Goal: Task Accomplishment & Management: Use online tool/utility

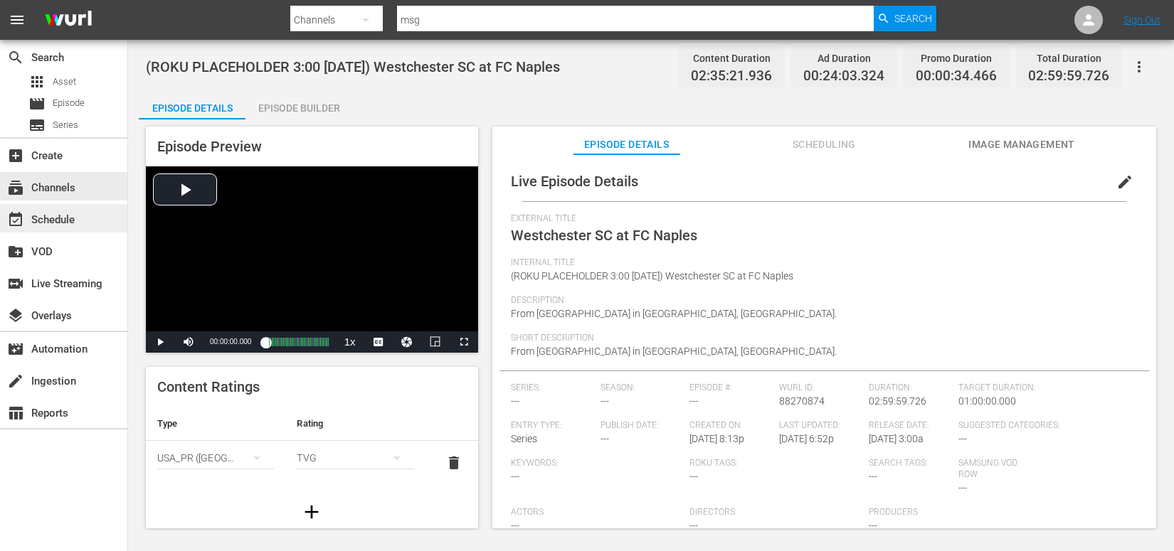
scroll to position [81, 0]
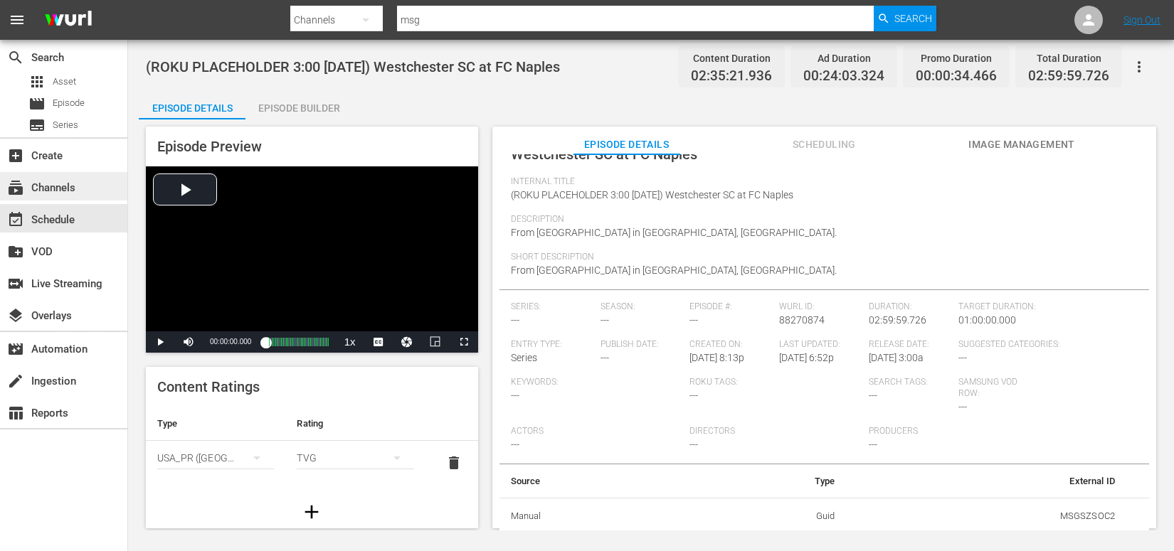
click at [63, 189] on div "subscriptions Channels" at bounding box center [40, 185] width 80 height 13
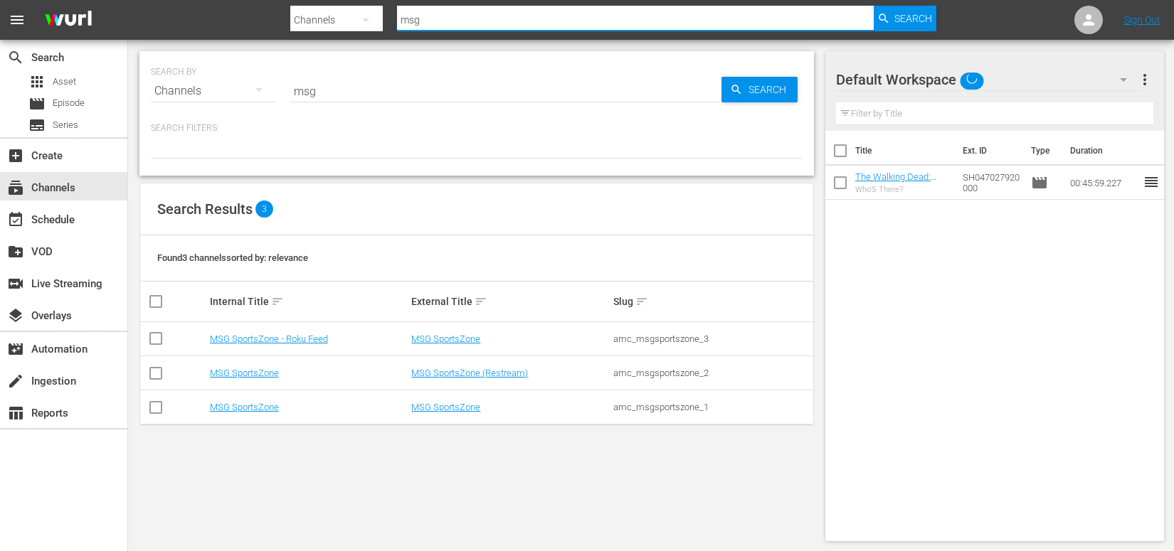
drag, startPoint x: 465, startPoint y: 18, endPoint x: 356, endPoint y: 11, distance: 109.7
click at [356, 11] on div "Search By Channels Search ID, Title, Description, Keywords, or Category msg Sea…" at bounding box center [613, 20] width 646 height 34
type input "overtime"
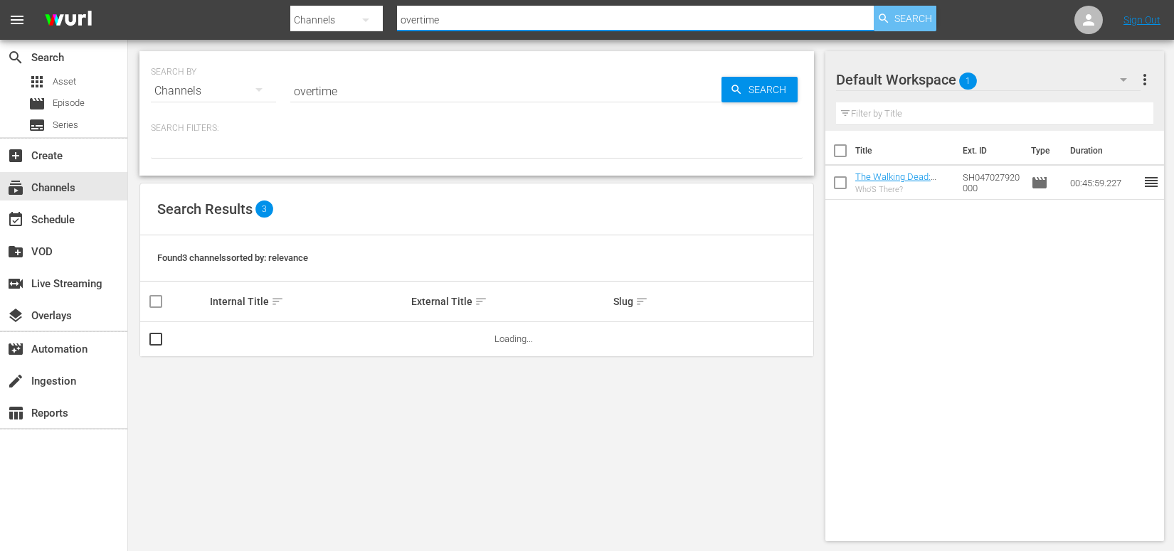
type input "overtime"
click at [889, 23] on icon "button" at bounding box center [883, 18] width 13 height 13
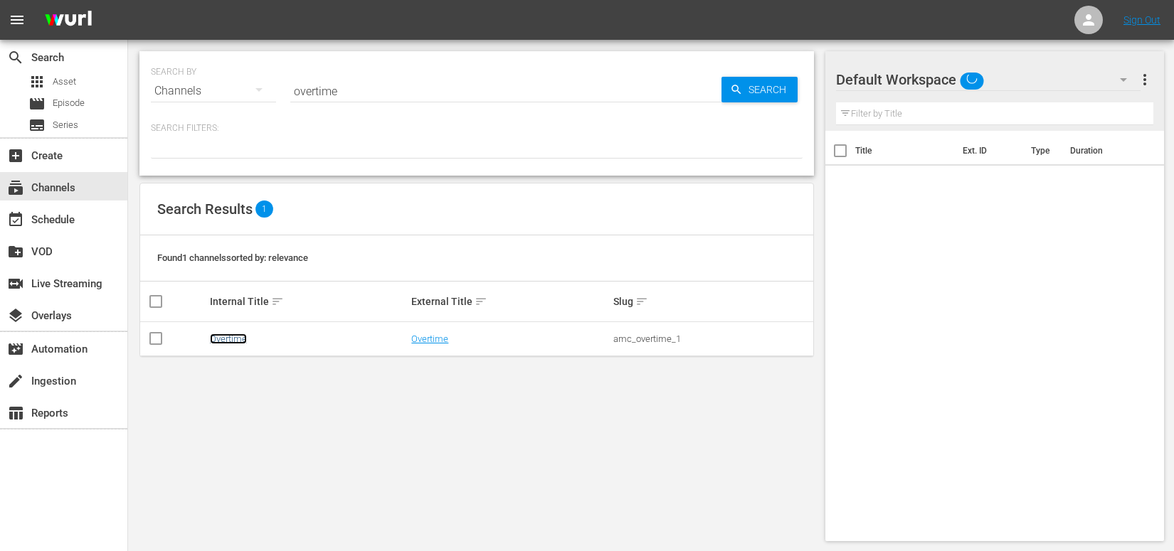
click at [231, 341] on link "Overtime" at bounding box center [228, 339] width 37 height 11
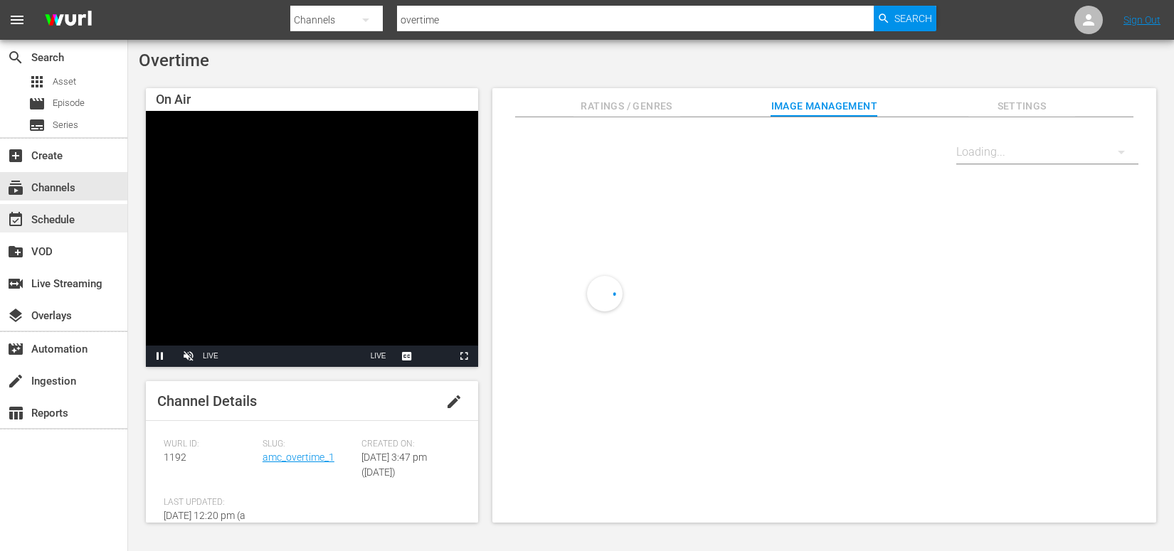
click at [74, 224] on div "event_available Schedule" at bounding box center [40, 217] width 80 height 13
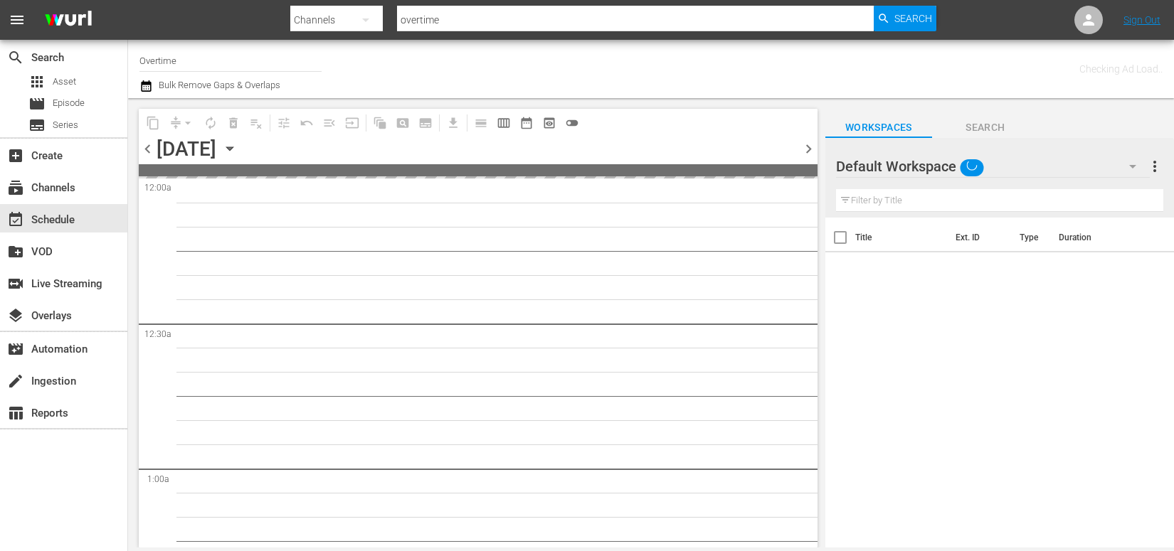
click at [238, 145] on icon "button" at bounding box center [230, 149] width 16 height 16
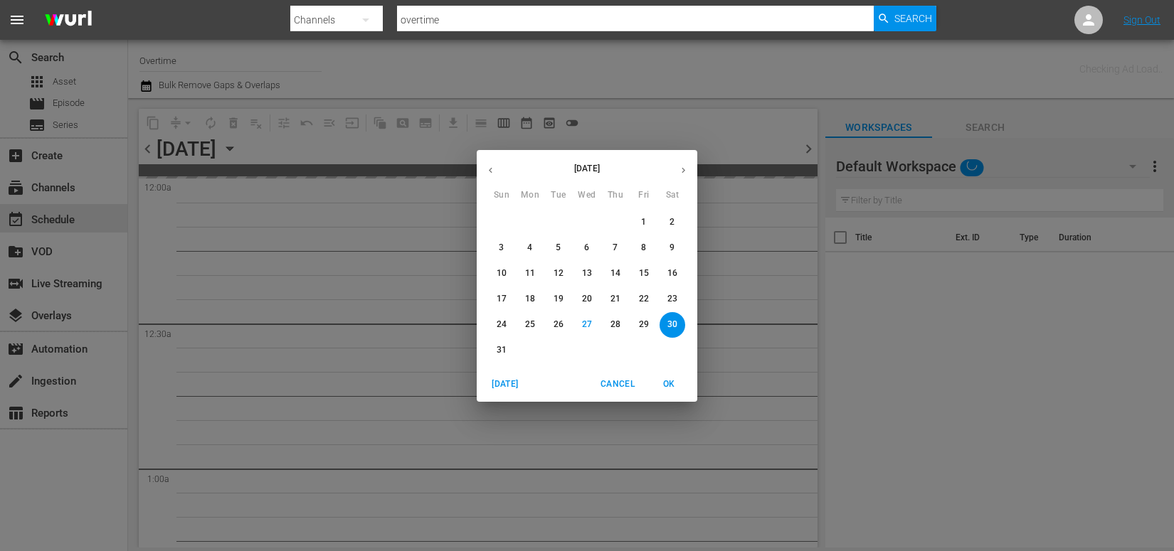
click at [681, 170] on icon "button" at bounding box center [683, 170] width 11 height 11
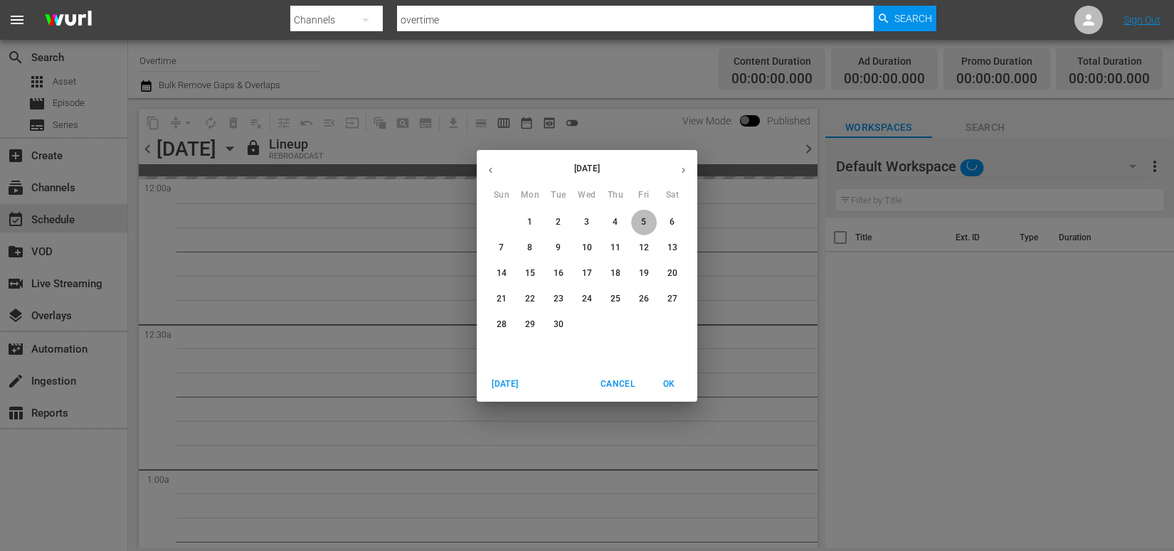
click at [645, 222] on p "5" at bounding box center [643, 222] width 5 height 12
